Goal: Information Seeking & Learning: Check status

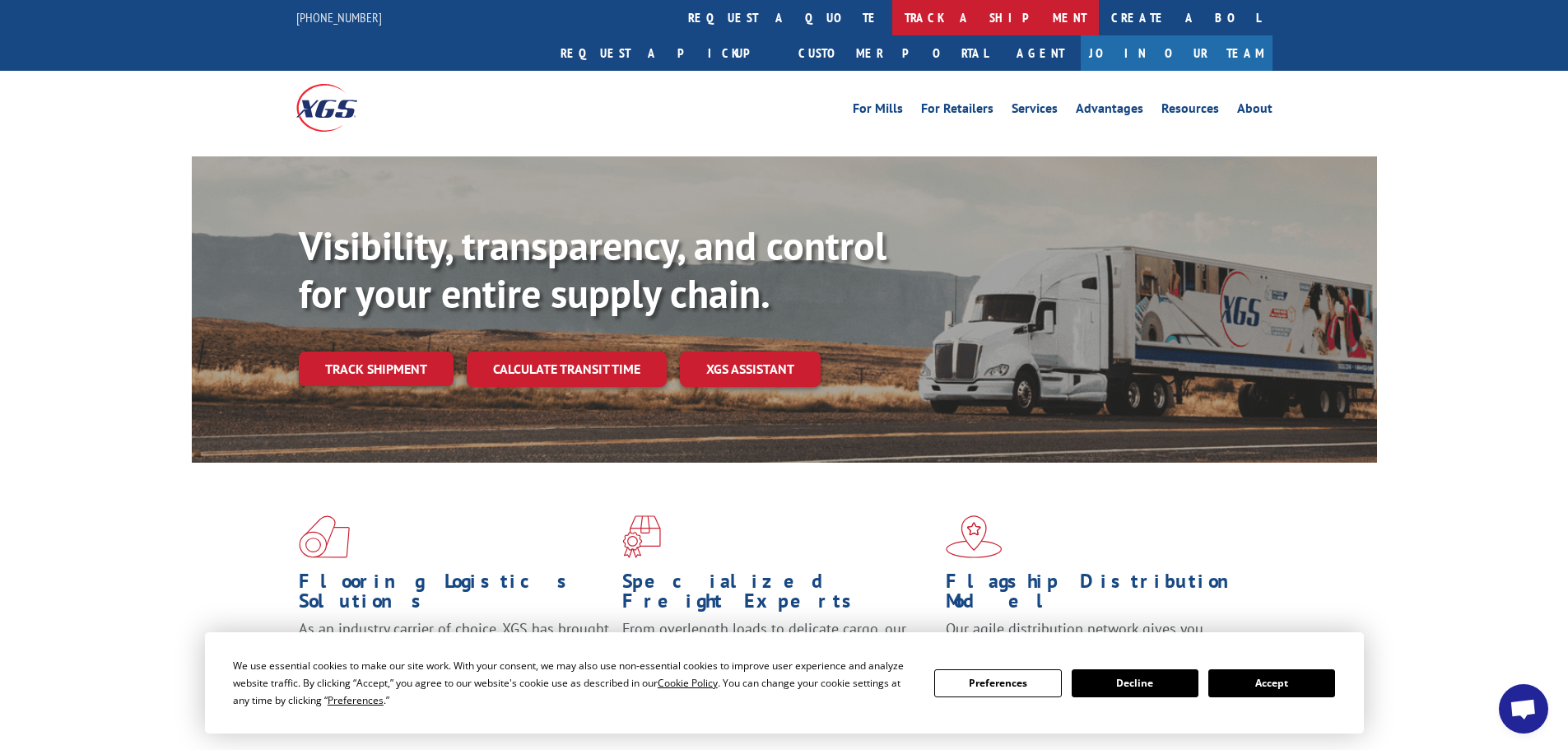
click at [892, 22] on link "track a shipment" at bounding box center [996, 18] width 207 height 36
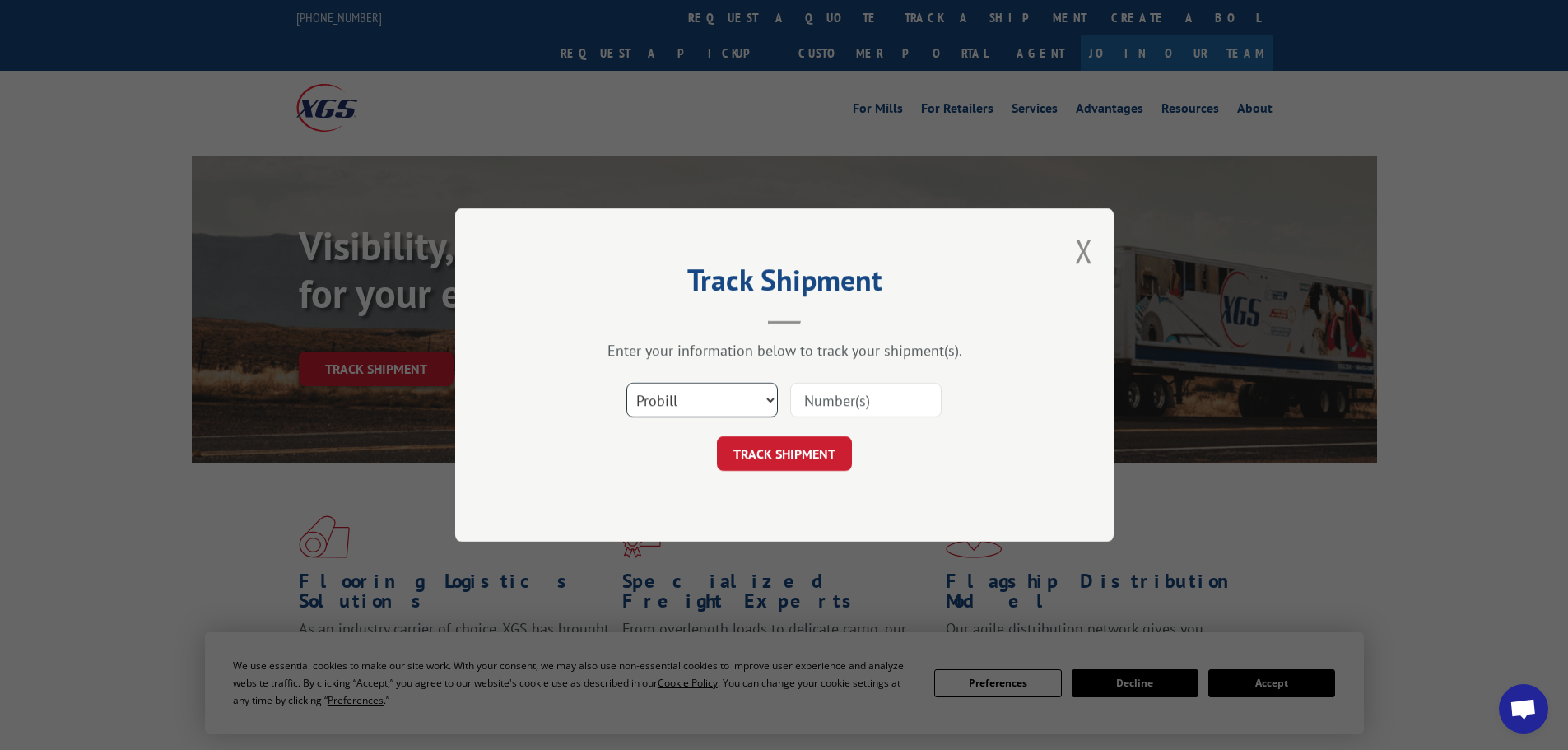
click at [746, 396] on select "Select category... Probill BOL PO" at bounding box center [702, 400] width 151 height 35
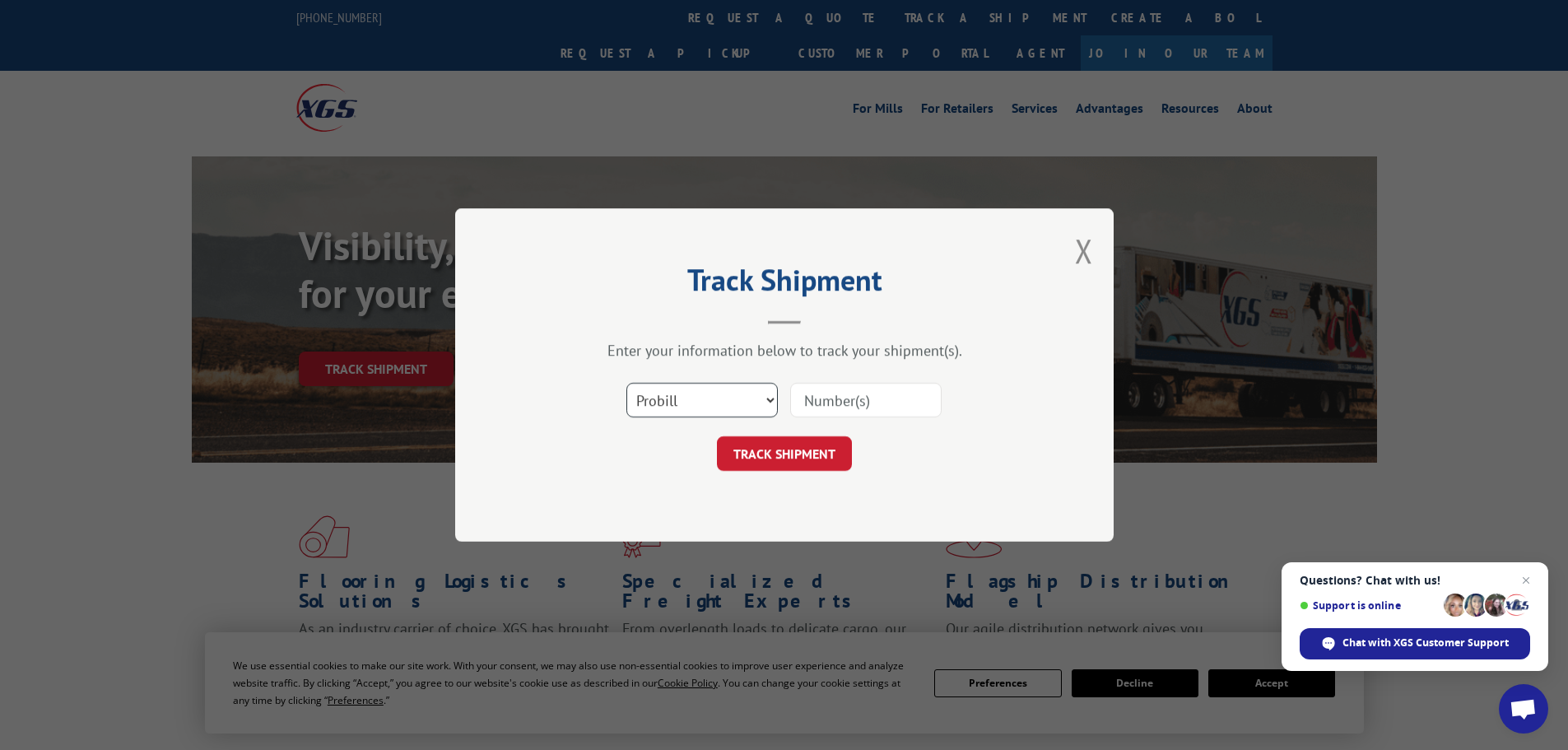
select select "po"
click at [627, 383] on select "Select category... Probill BOL PO" at bounding box center [702, 400] width 151 height 35
click at [902, 403] on input at bounding box center [866, 400] width 151 height 35
paste input "Bed4 was listed as needing 10’5” cut, room measures 11’6”. Customer wanted that…"
type input "B"
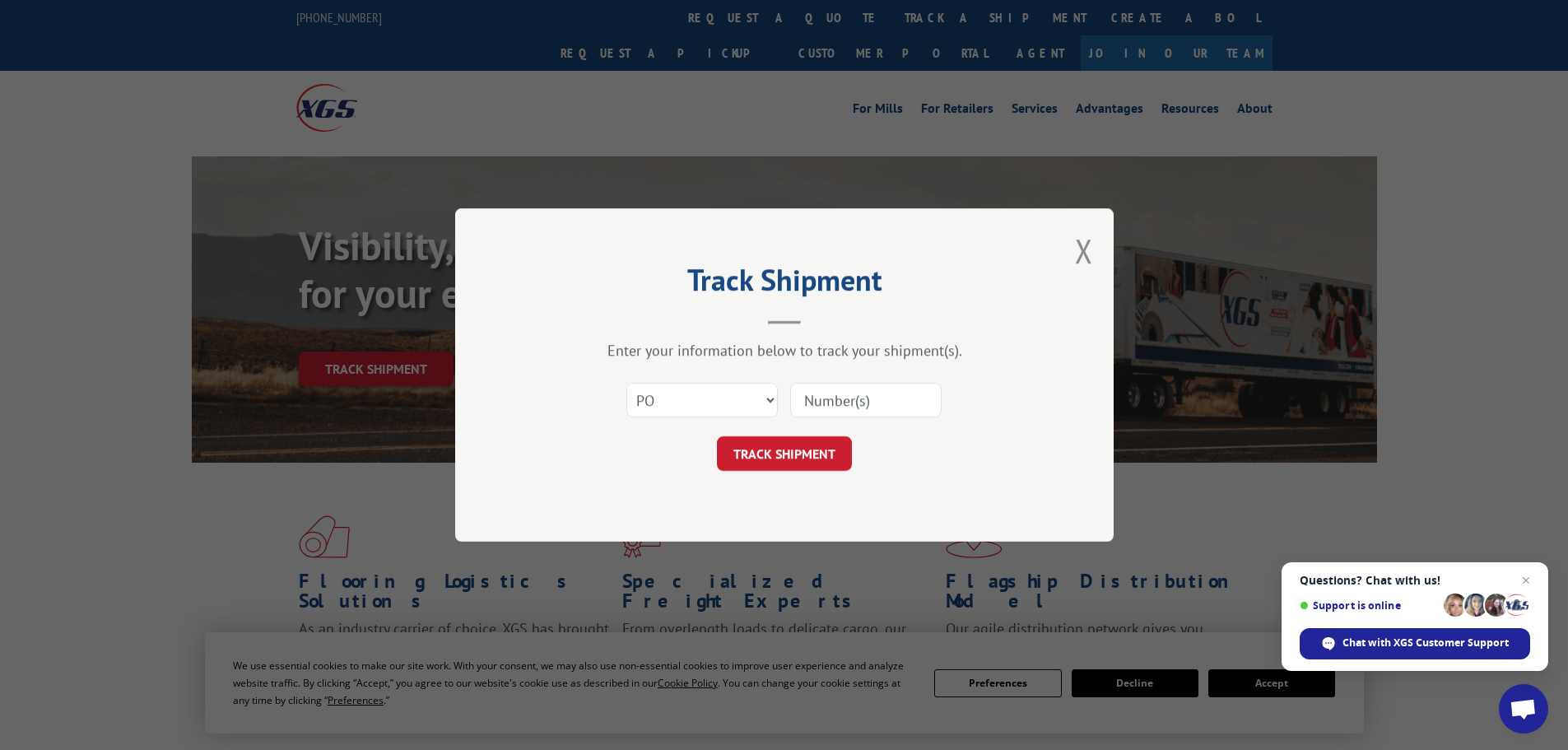
click at [874, 403] on input at bounding box center [866, 400] width 151 height 35
paste input "15529978"
type input "15529978"
click at [822, 454] on button "TRACK SHIPMENT" at bounding box center [785, 454] width 135 height 35
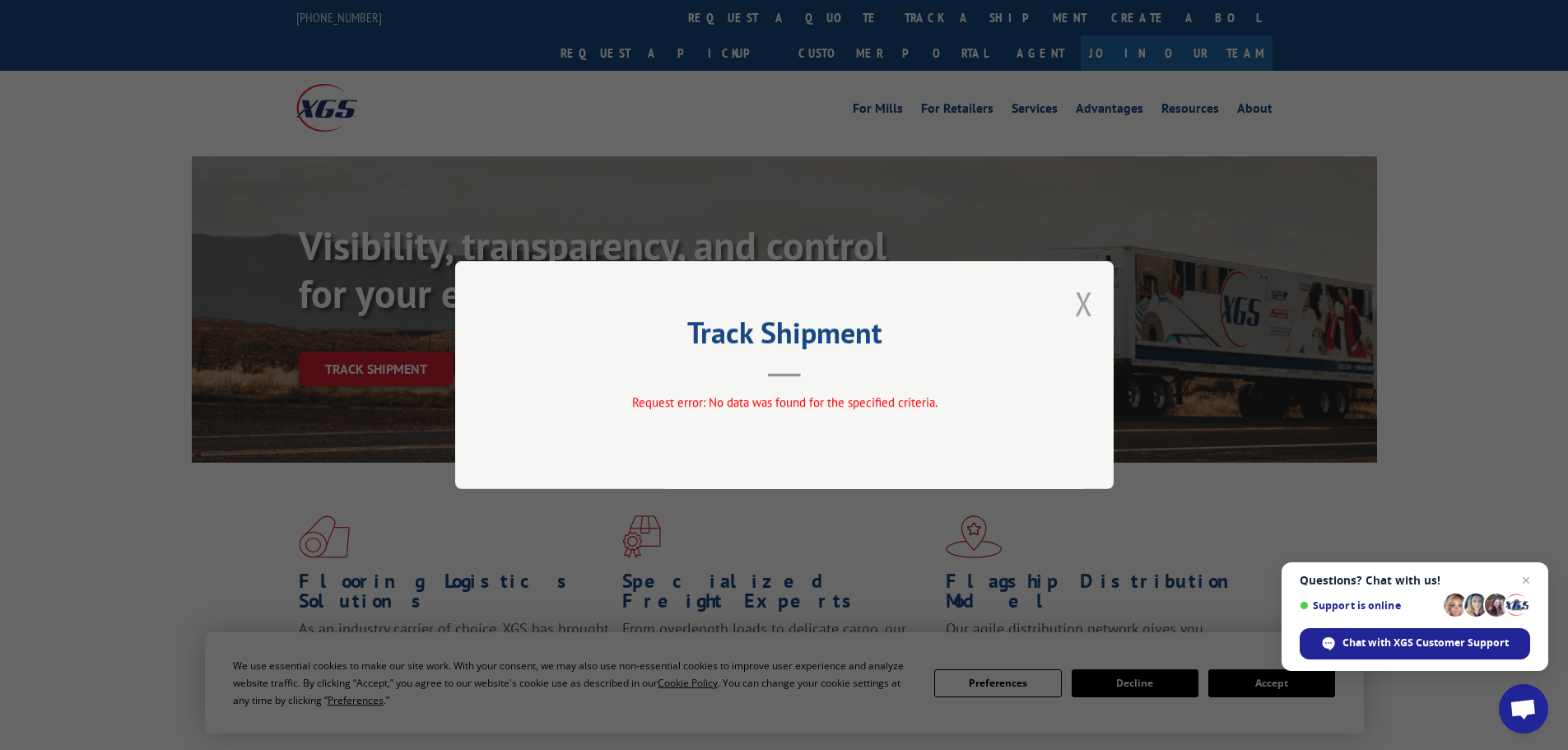
click at [1083, 305] on button "Close modal" at bounding box center [1084, 303] width 18 height 44
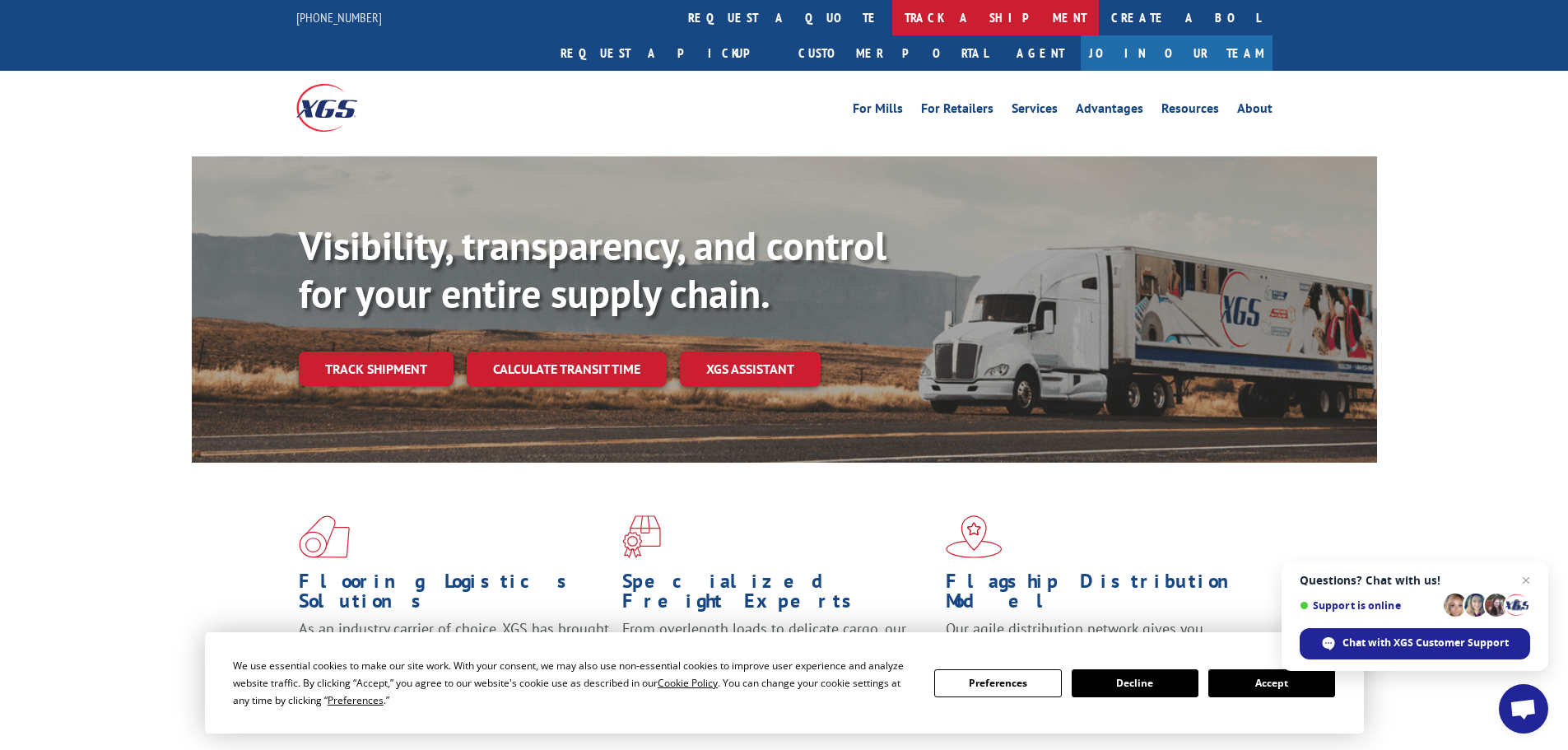
click at [892, 21] on link "track a shipment" at bounding box center [996, 18] width 207 height 36
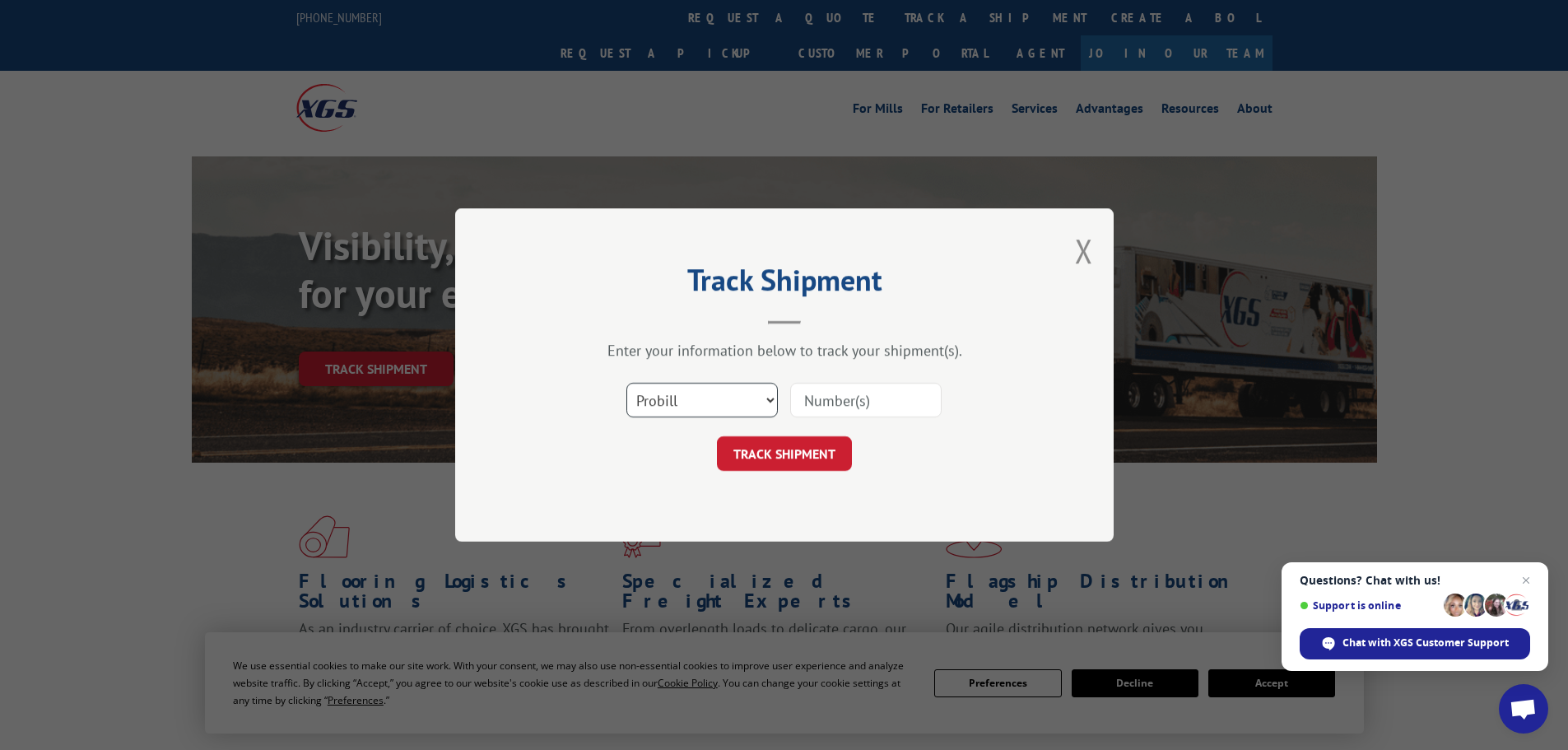
click at [655, 407] on select "Select category... Probill BOL PO" at bounding box center [702, 400] width 151 height 35
select select "po"
click at [627, 383] on select "Select category... Probill BOL PO" at bounding box center [702, 400] width 151 height 35
click at [841, 400] on input at bounding box center [866, 400] width 151 height 35
paste input "15529978"
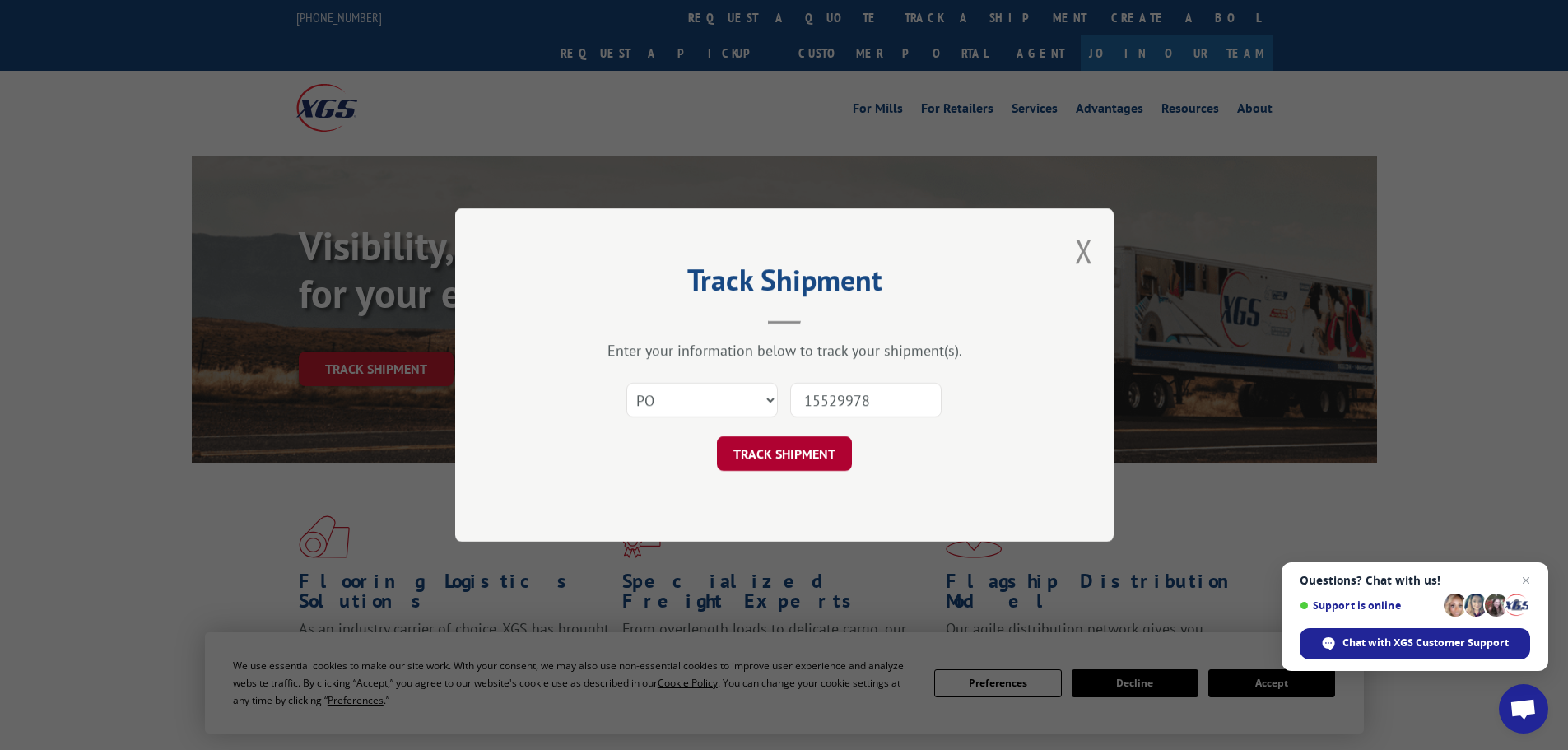
type input "15529978"
click at [825, 463] on button "TRACK SHIPMENT" at bounding box center [785, 454] width 135 height 35
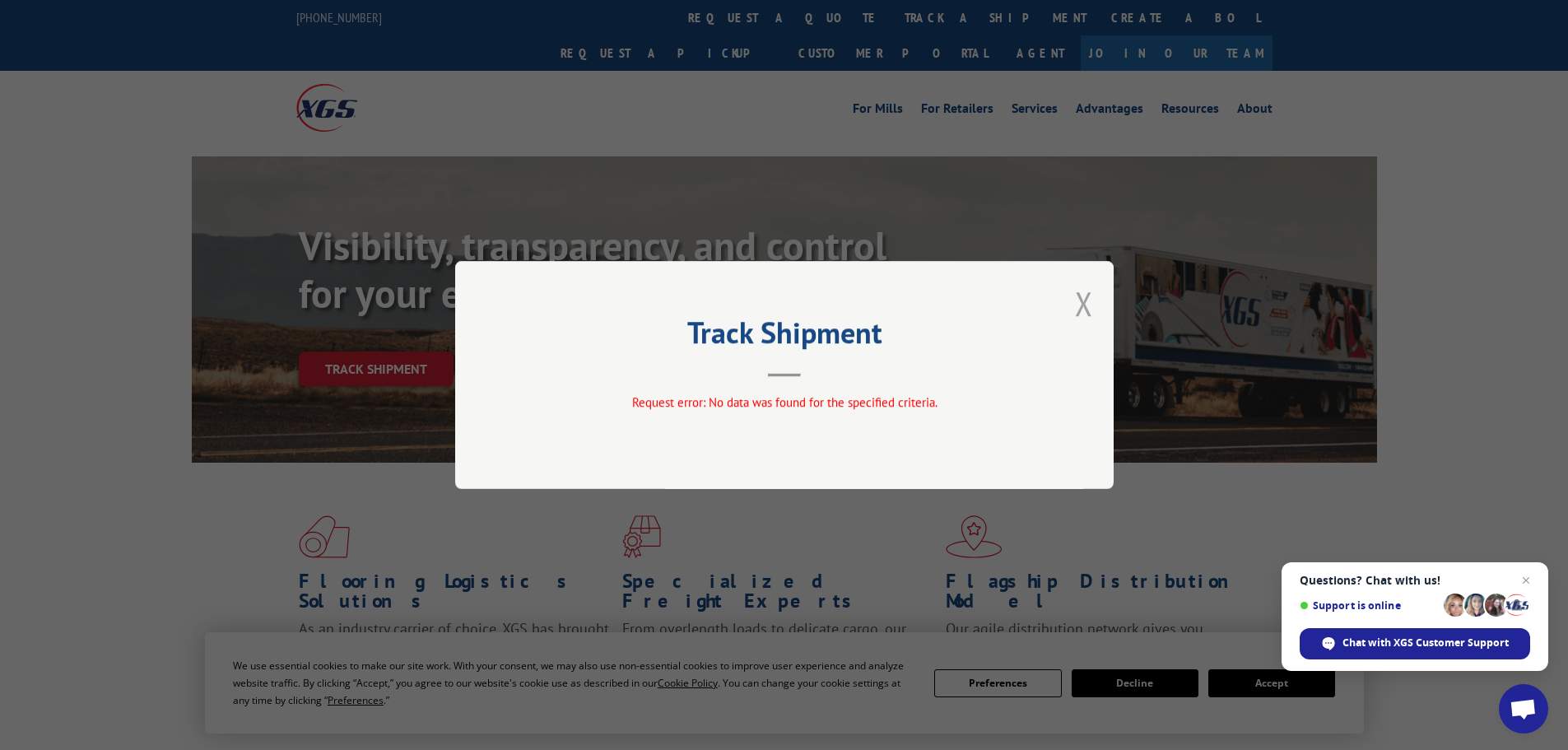
click at [1086, 307] on button "Close modal" at bounding box center [1084, 303] width 18 height 44
